Goal: Task Accomplishment & Management: Complete application form

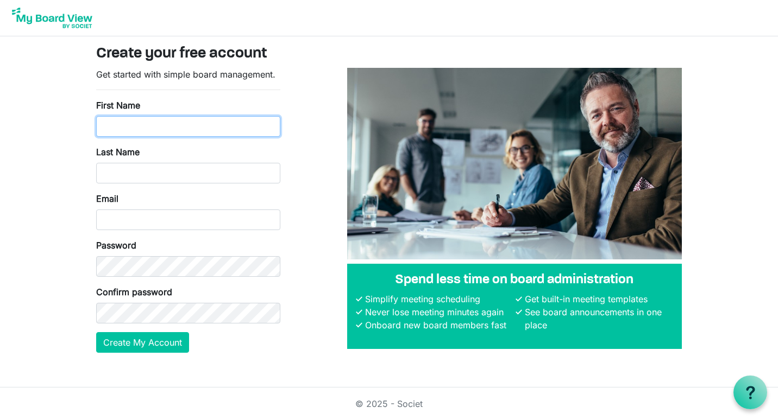
click at [198, 126] on input "First Name" at bounding box center [188, 126] width 184 height 21
type input "Chris"
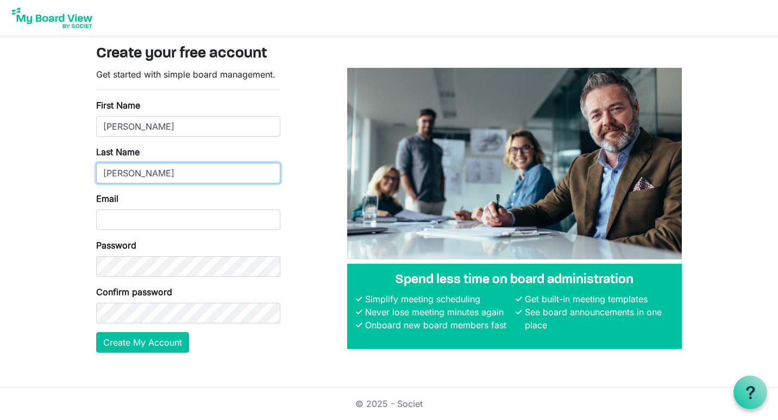
type input "Lawrence"
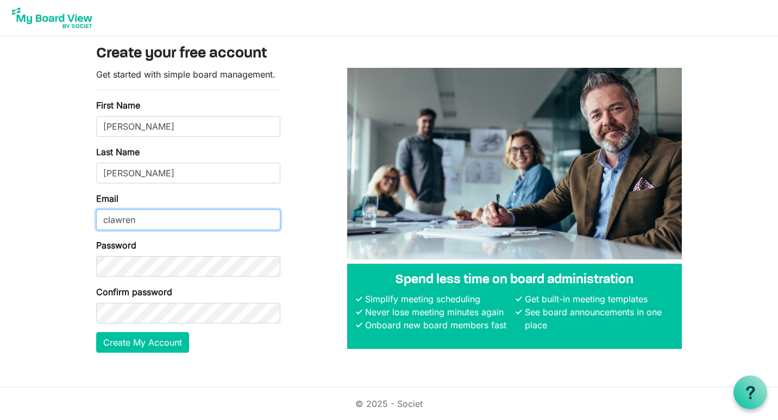
type input "[EMAIL_ADDRESS][DOMAIN_NAME]"
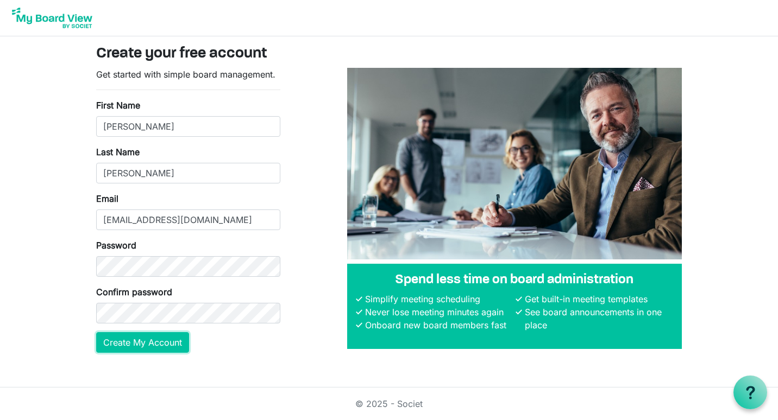
click at [142, 335] on button "Create My Account" at bounding box center [142, 342] width 93 height 21
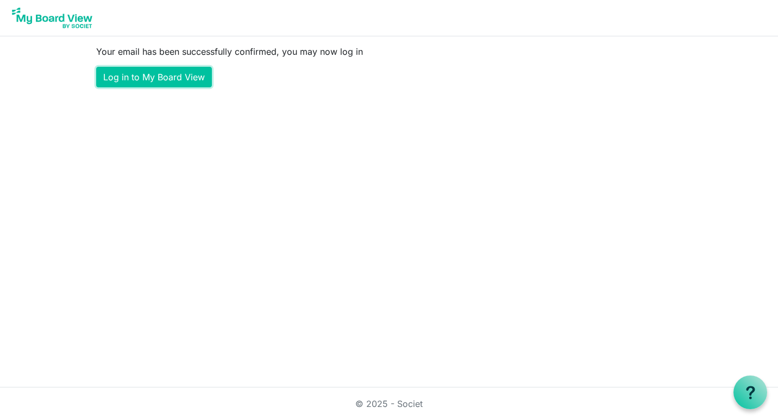
click at [189, 79] on link "Log in to My Board View" at bounding box center [154, 77] width 116 height 21
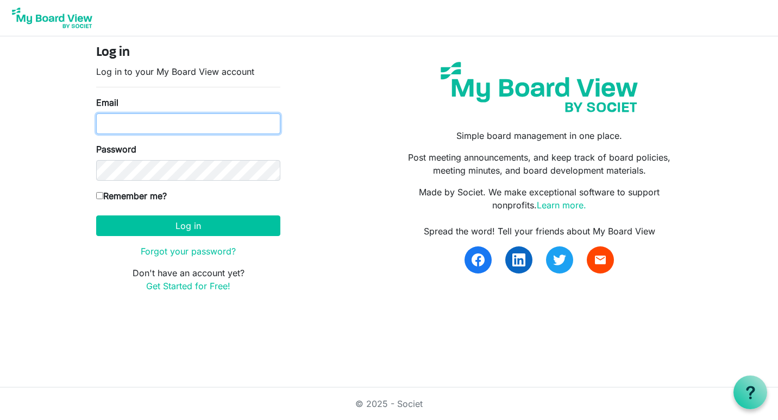
type input "clawrence2505@gmail.com"
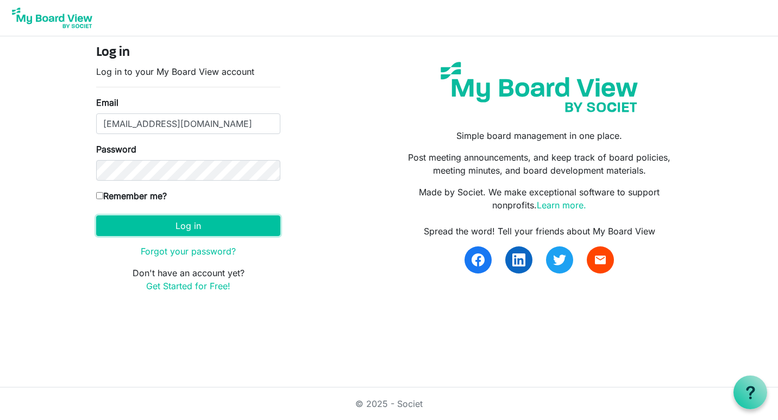
click at [177, 229] on button "Log in" at bounding box center [188, 226] width 184 height 21
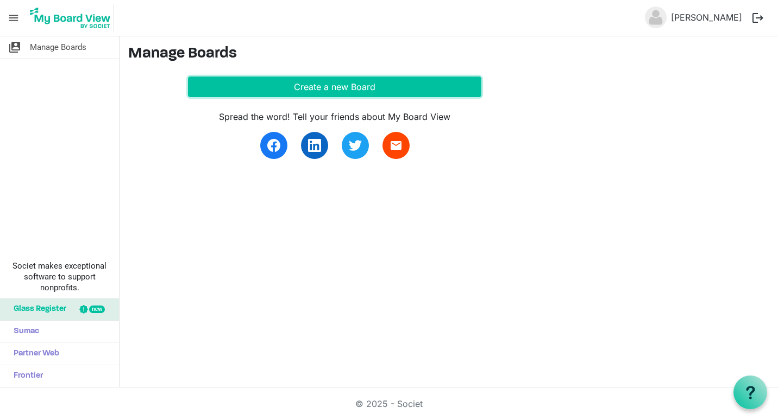
click at [347, 87] on button "Create a new Board" at bounding box center [334, 87] width 293 height 21
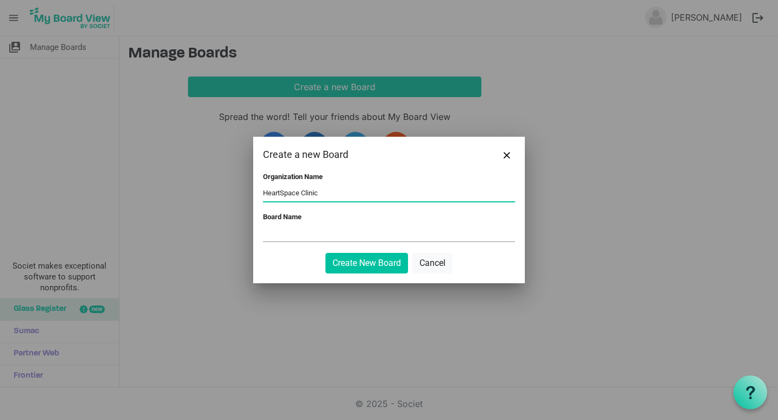
type input "HeartSpace Clinic"
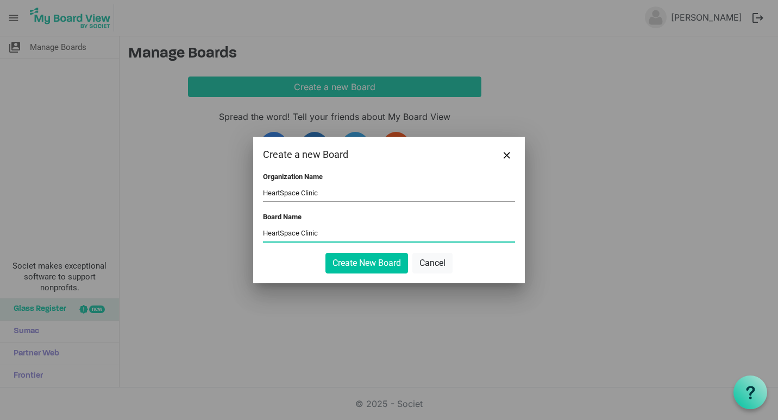
type input "HeartSpace Clinic"
click at [341, 259] on button "Create New Board" at bounding box center [366, 263] width 83 height 21
click at [365, 263] on button "Create New Board" at bounding box center [366, 263] width 83 height 21
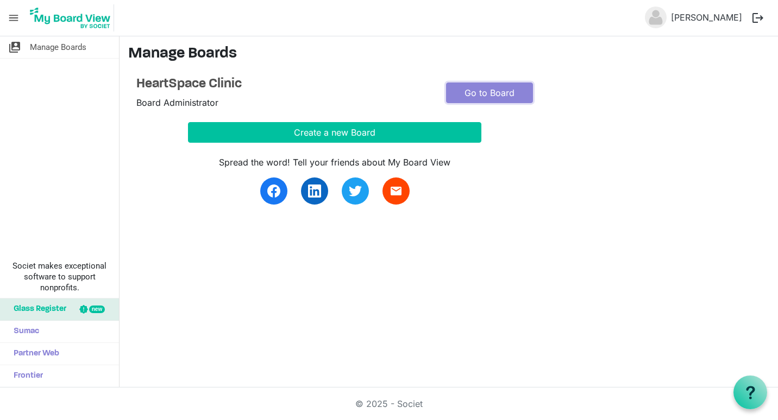
click at [493, 87] on link "Go to Board" at bounding box center [489, 93] width 87 height 21
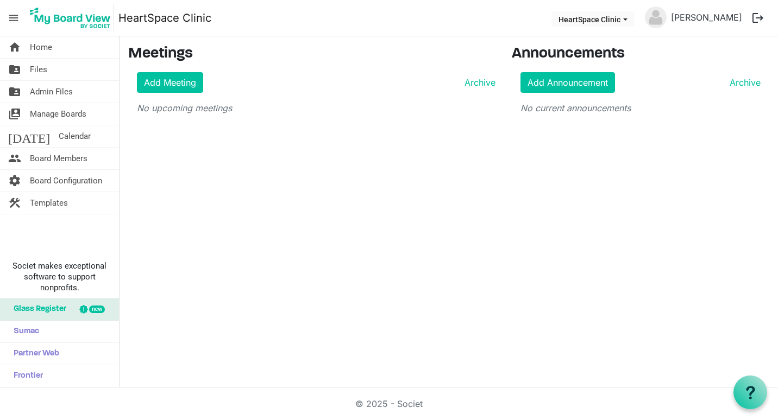
click at [51, 162] on span "Board Members" at bounding box center [59, 159] width 58 height 22
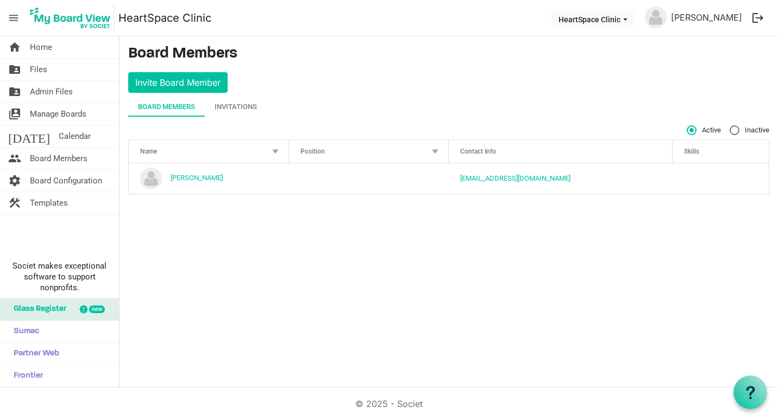
click at [353, 152] on div "Position" at bounding box center [363, 151] width 133 height 16
click at [436, 151] on div at bounding box center [435, 152] width 12 height 12
click at [168, 80] on button "Invite Board Member" at bounding box center [177, 82] width 99 height 21
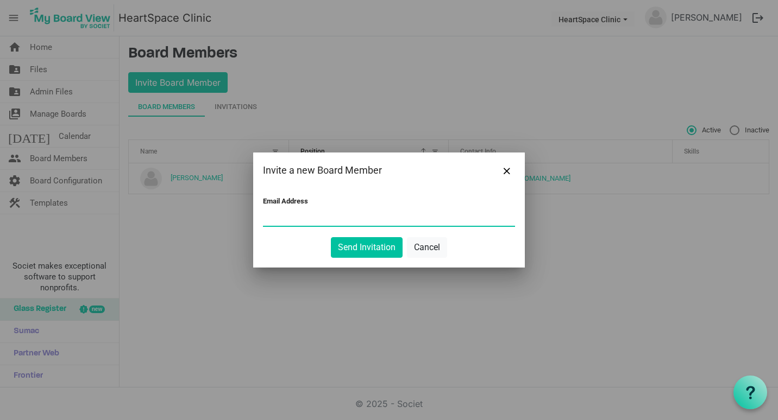
paste input "jillwilliamsgraham@gmail.com"
click at [424, 216] on input "jillwilliamsgraham@gmail.com" at bounding box center [389, 218] width 252 height 16
type input "jillwilliamsgraham@gmail.com"
click at [535, 269] on div at bounding box center [389, 210] width 778 height 420
click at [360, 248] on button "Send Invitation" at bounding box center [367, 247] width 72 height 21
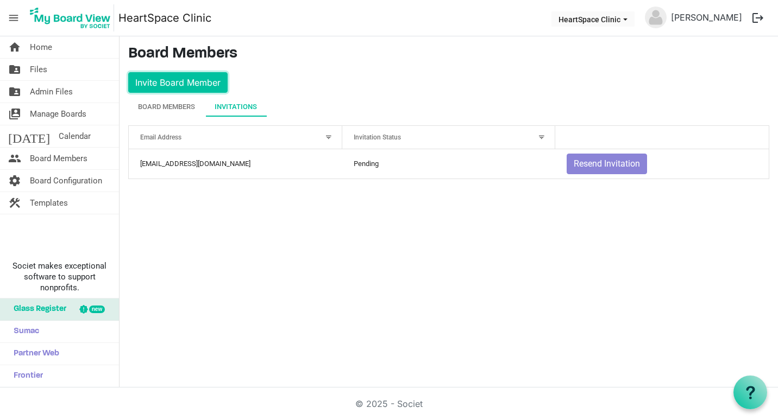
click at [189, 81] on button "Invite Board Member" at bounding box center [177, 82] width 99 height 21
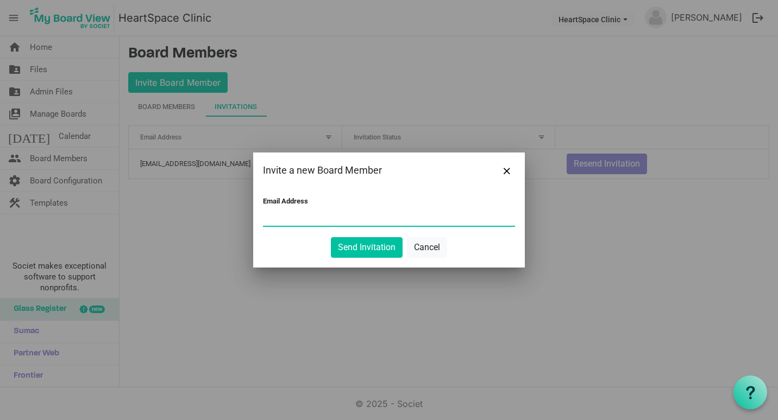
paste input "tom.hiles1@gmail.com"
type input "tom.hiles1@gmail.com"
click at [626, 239] on div at bounding box center [389, 210] width 778 height 420
click at [369, 252] on button "Send Invitation" at bounding box center [367, 247] width 72 height 21
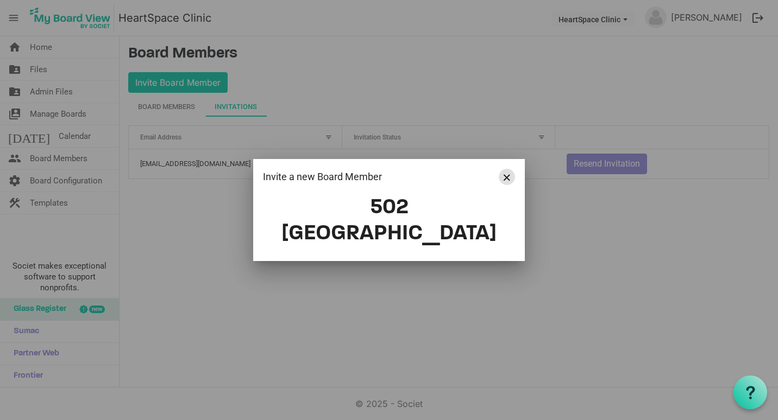
click at [504, 185] on button "Close" at bounding box center [507, 177] width 16 height 16
click at [505, 181] on span "Close" at bounding box center [507, 177] width 7 height 7
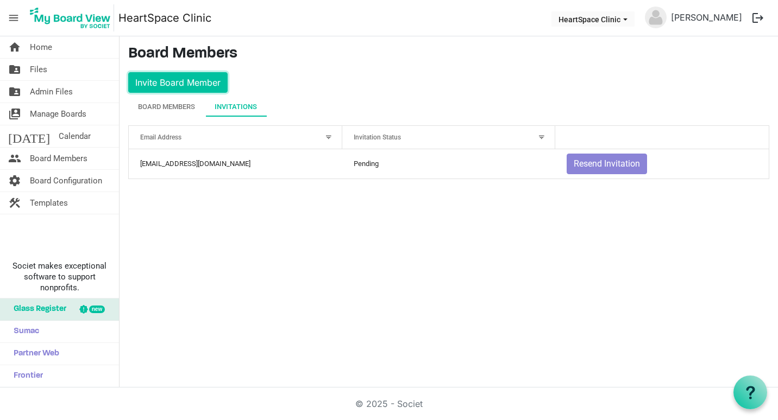
click at [178, 83] on button "Invite Board Member" at bounding box center [177, 82] width 99 height 21
click at [175, 84] on button "Invite Board Member" at bounding box center [177, 82] width 99 height 21
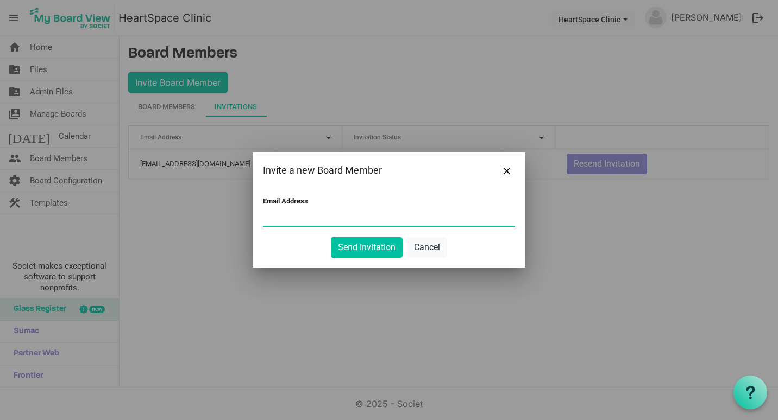
paste input "tom.hiles1@gmail.com"
type input "tom.hiles1@gmail.com"
click at [640, 247] on div at bounding box center [389, 210] width 778 height 420
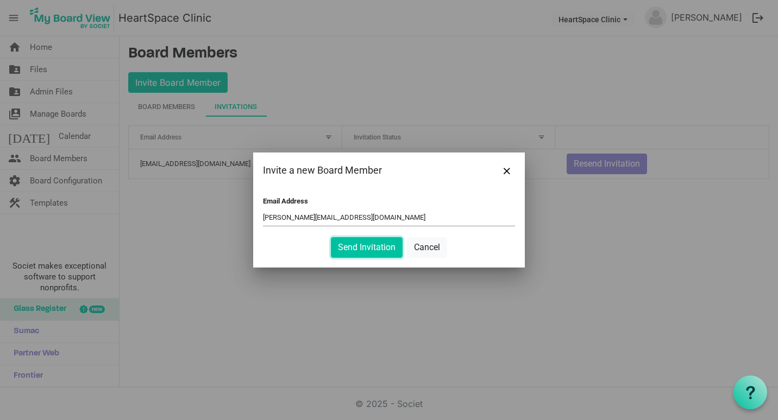
click at [366, 244] on button "Send Invitation" at bounding box center [367, 247] width 72 height 21
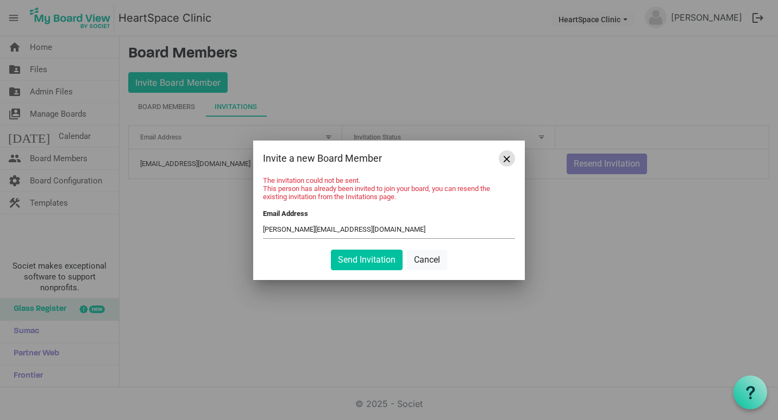
click at [505, 158] on span "Close" at bounding box center [507, 159] width 7 height 7
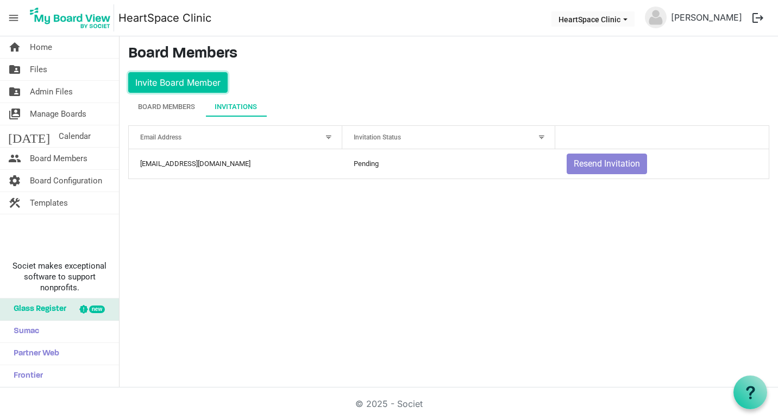
click at [184, 81] on button "Invite Board Member" at bounding box center [177, 82] width 99 height 21
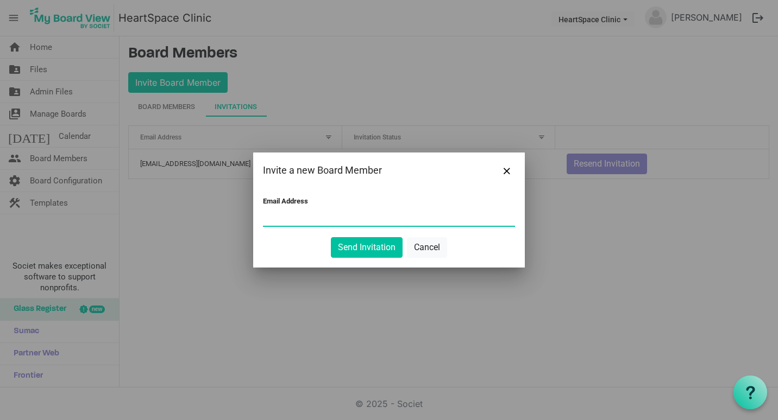
paste input "laurawacker360@gmail.com"
type input "laurawacker360@gmail.com"
click at [506, 355] on div at bounding box center [389, 210] width 778 height 420
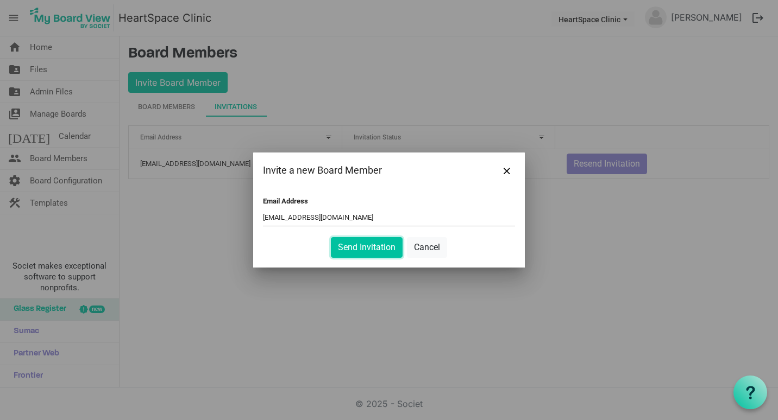
click at [368, 247] on button "Send Invitation" at bounding box center [367, 247] width 72 height 21
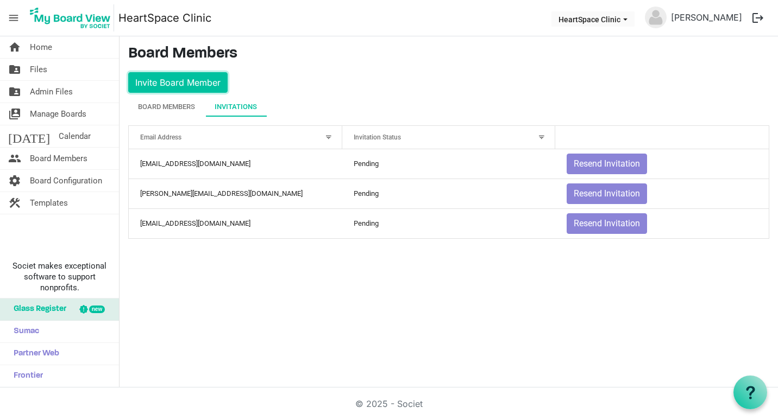
click at [164, 83] on button "Invite Board Member" at bounding box center [177, 82] width 99 height 21
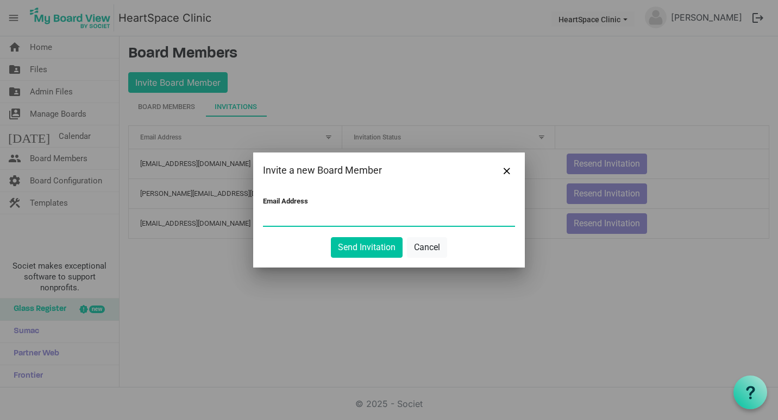
paste input "rachel@rekoopjoy.com"
type input "rachel@rekoopjoy.com"
click at [433, 376] on div at bounding box center [389, 210] width 778 height 420
click at [373, 244] on button "Send Invitation" at bounding box center [367, 247] width 72 height 21
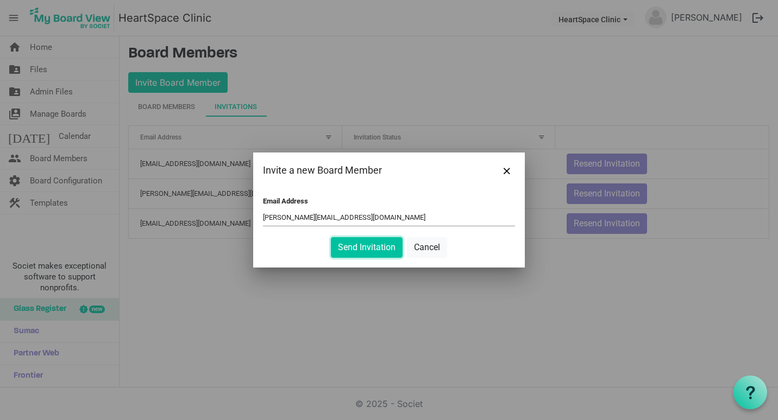
click at [373, 246] on button "Send Invitation" at bounding box center [367, 247] width 72 height 21
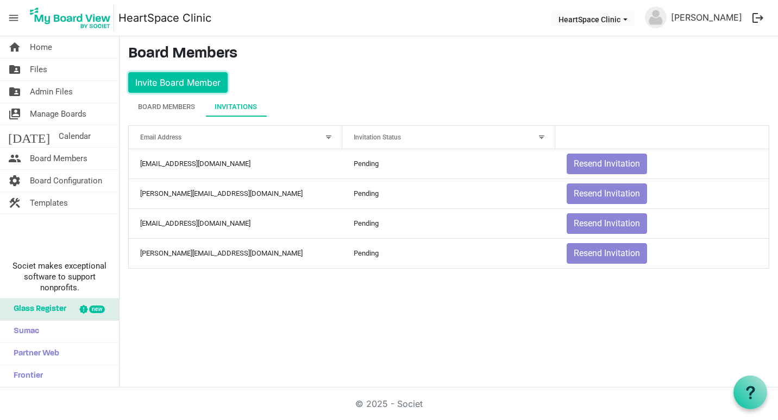
click at [180, 81] on button "Invite Board Member" at bounding box center [177, 82] width 99 height 21
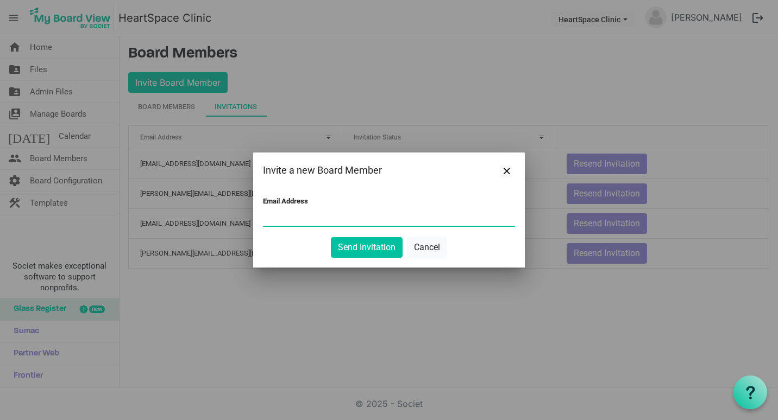
paste input "pwhitecurd@gmail.com"
type input "pwhitecurd@gmail.com"
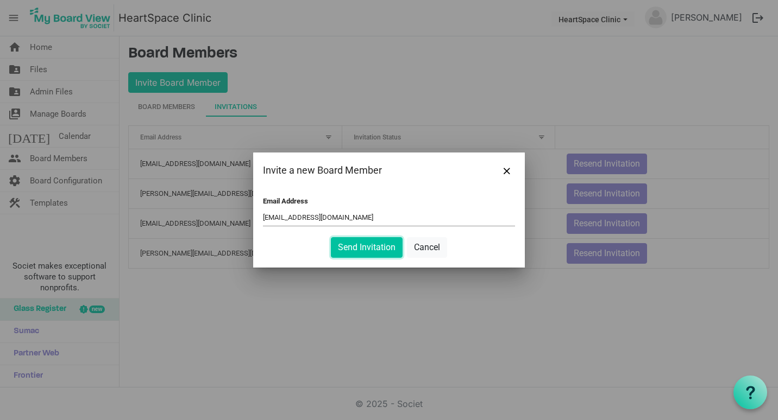
click at [369, 250] on button "Send Invitation" at bounding box center [367, 247] width 72 height 21
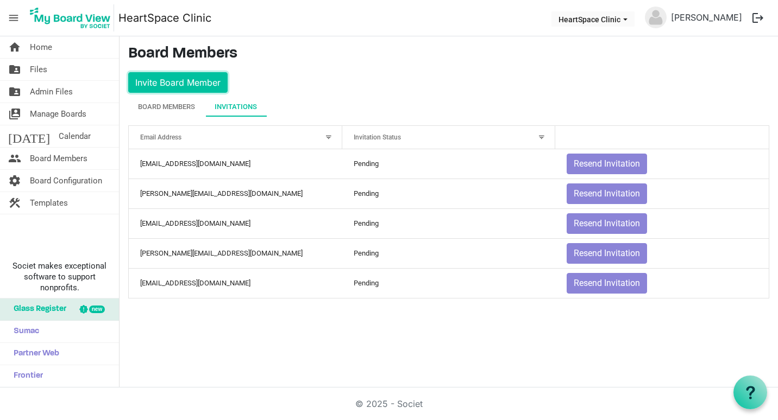
click at [193, 80] on button "Invite Board Member" at bounding box center [177, 82] width 99 height 21
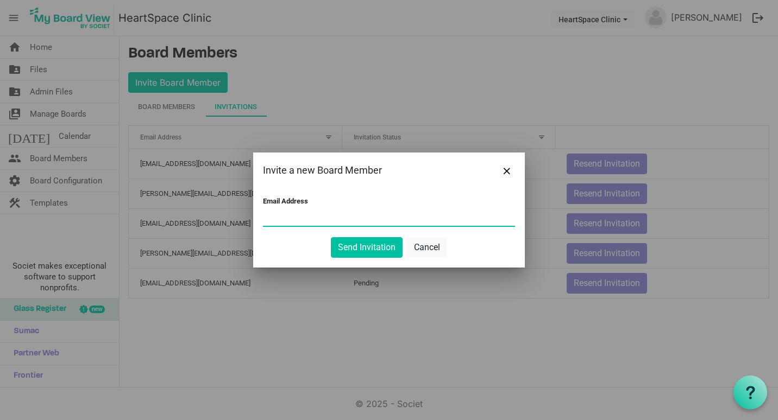
paste input "sldrouin146@gmail.com"
type input "sldrouin146@gmail.com"
click at [360, 252] on button "Send Invitation" at bounding box center [367, 247] width 72 height 21
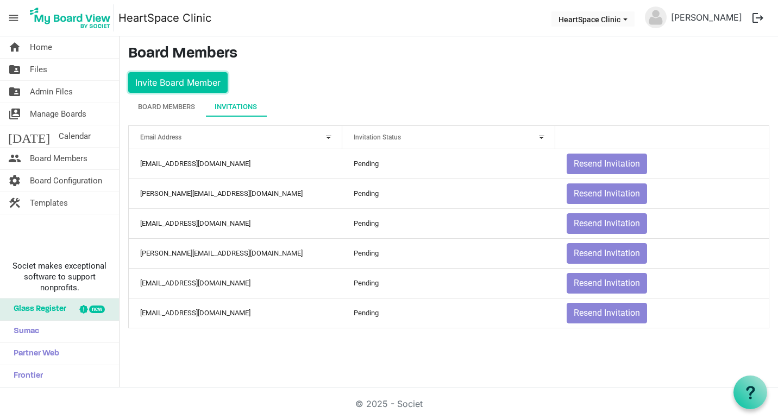
click at [175, 81] on button "Invite Board Member" at bounding box center [177, 82] width 99 height 21
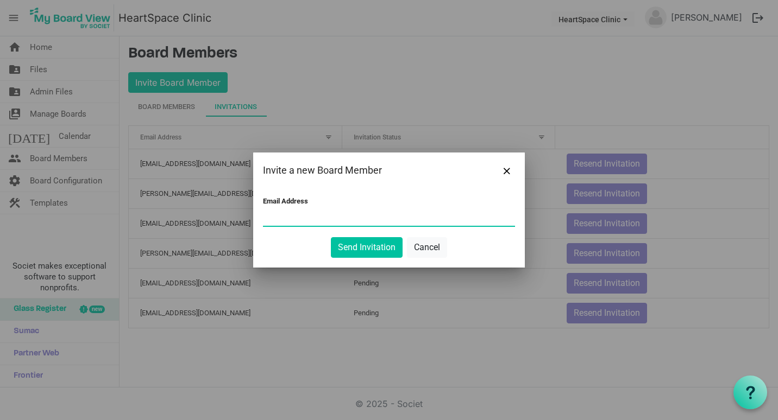
paste input "smjarnegan@utep.edu"
type input "smjarnegan@utep.edu"
click at [359, 243] on button "Send Invitation" at bounding box center [367, 247] width 72 height 21
